Goal: Check status: Check status

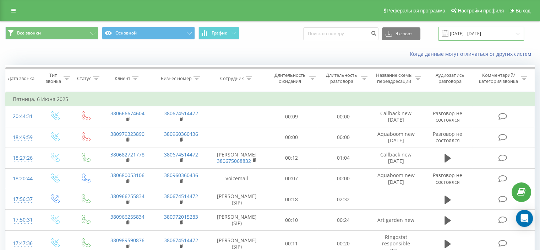
click at [460, 34] on input "[DATE] - [DATE]" at bounding box center [481, 34] width 86 height 14
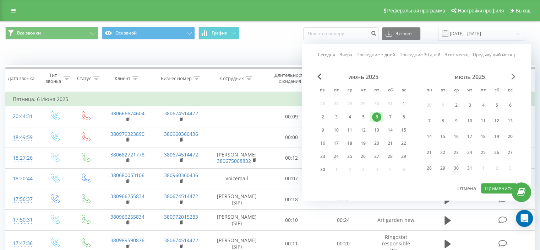
click at [512, 75] on span "Next Month" at bounding box center [513, 76] width 4 height 6
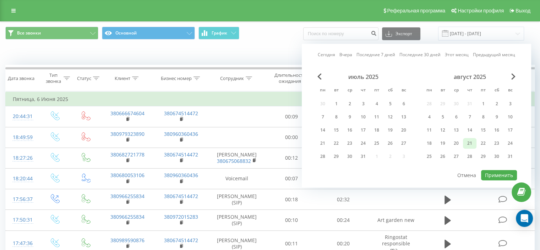
click at [475, 143] on div "21" at bounding box center [469, 143] width 13 height 11
click at [502, 174] on button "Применить" at bounding box center [499, 175] width 36 height 10
type input "[DATE] - [DATE]"
